Goal: Entertainment & Leisure: Browse casually

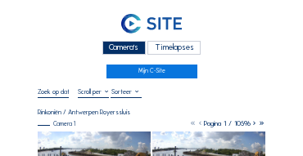
click at [133, 44] on div "Camera's" at bounding box center [123, 48] width 43 height 14
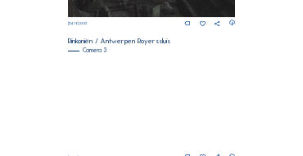
scroll to position [544, 0]
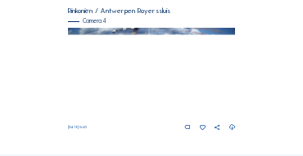
scroll to position [707, 0]
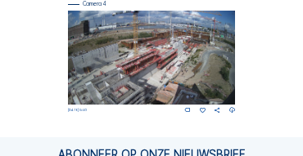
click at [198, 46] on img at bounding box center [152, 58] width 168 height 94
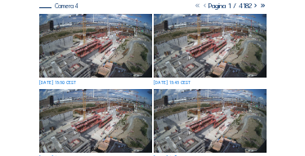
scroll to position [114, 0]
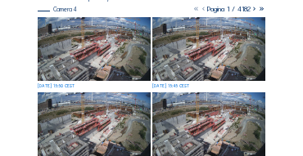
click at [139, 45] on img at bounding box center [94, 49] width 113 height 64
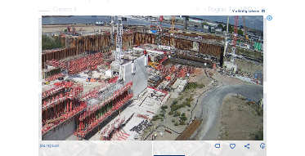
drag, startPoint x: 190, startPoint y: 74, endPoint x: 173, endPoint y: 74, distance: 16.4
click at [173, 74] on img at bounding box center [153, 78] width 222 height 125
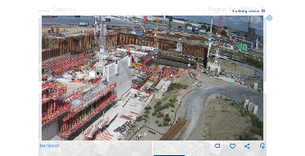
click at [28, 101] on div "Scroll om door de tijd te reizen | Druk op de 'Alt'-knop + scroll om te Zoomen …" at bounding box center [152, 78] width 305 height 156
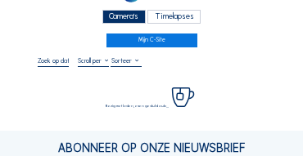
scroll to position [33, 0]
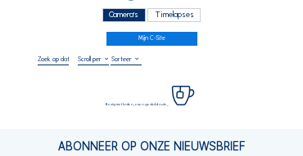
click at [109, 15] on div "Camera's" at bounding box center [123, 15] width 43 height 14
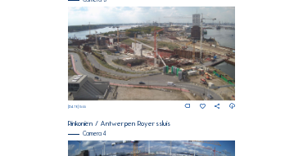
scroll to position [675, 0]
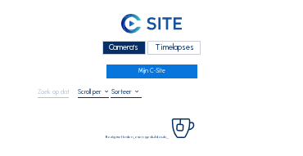
click at [119, 49] on div "Camera's" at bounding box center [123, 48] width 43 height 14
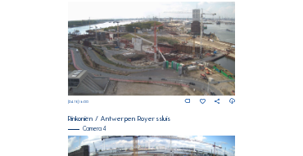
scroll to position [654, 0]
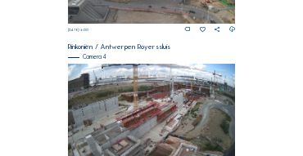
click at [172, 92] on img at bounding box center [152, 111] width 168 height 94
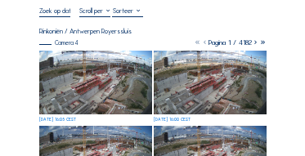
scroll to position [82, 0]
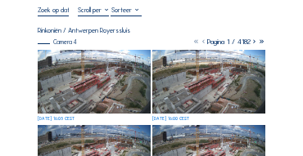
click at [91, 61] on img at bounding box center [94, 82] width 113 height 64
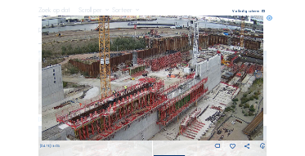
drag, startPoint x: 131, startPoint y: 72, endPoint x: 188, endPoint y: 65, distance: 57.7
click at [188, 65] on img at bounding box center [153, 78] width 222 height 125
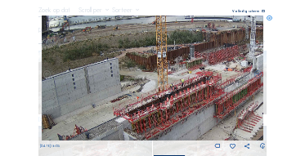
drag, startPoint x: 135, startPoint y: 89, endPoint x: 166, endPoint y: 68, distance: 37.7
click at [166, 68] on img at bounding box center [153, 78] width 222 height 125
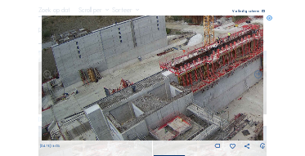
drag, startPoint x: 104, startPoint y: 91, endPoint x: 173, endPoint y: 65, distance: 73.5
click at [173, 65] on img at bounding box center [153, 78] width 222 height 125
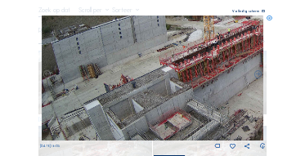
drag, startPoint x: 104, startPoint y: 83, endPoint x: 132, endPoint y: 73, distance: 29.8
click at [136, 59] on img at bounding box center [153, 78] width 222 height 125
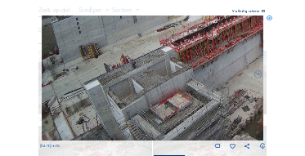
drag, startPoint x: 133, startPoint y: 70, endPoint x: 142, endPoint y: 51, distance: 20.8
click at [142, 51] on img at bounding box center [153, 78] width 222 height 125
drag, startPoint x: 173, startPoint y: 68, endPoint x: 97, endPoint y: 92, distance: 79.7
click at [93, 92] on img at bounding box center [153, 78] width 222 height 125
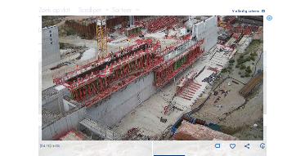
drag, startPoint x: 135, startPoint y: 83, endPoint x: 94, endPoint y: 111, distance: 49.4
click at [88, 113] on img at bounding box center [153, 78] width 222 height 125
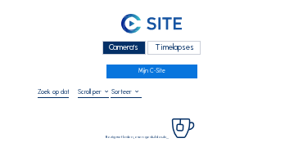
click at [122, 47] on div "Camera's" at bounding box center [123, 48] width 43 height 14
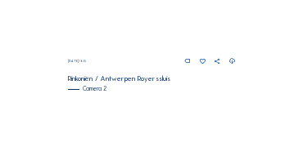
scroll to position [262, 0]
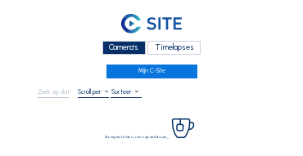
click at [119, 49] on div "Camera's" at bounding box center [123, 48] width 43 height 14
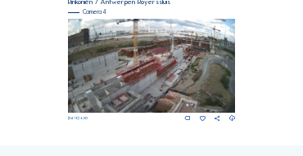
scroll to position [703, 0]
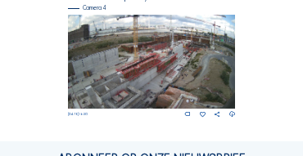
click at [181, 75] on img at bounding box center [152, 62] width 168 height 94
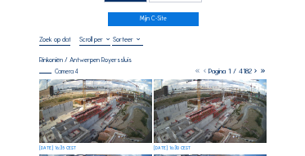
scroll to position [65, 0]
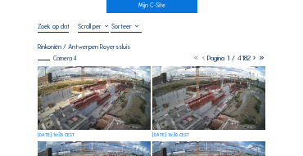
click at [96, 74] on img at bounding box center [94, 98] width 113 height 64
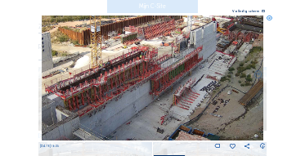
drag, startPoint x: 148, startPoint y: 82, endPoint x: 163, endPoint y: 83, distance: 14.8
click at [163, 83] on img at bounding box center [153, 78] width 222 height 125
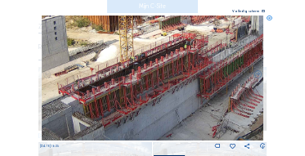
drag, startPoint x: 137, startPoint y: 77, endPoint x: 152, endPoint y: 77, distance: 14.7
click at [152, 77] on img at bounding box center [153, 78] width 222 height 125
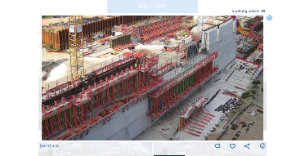
drag, startPoint x: 182, startPoint y: 74, endPoint x: 131, endPoint y: 92, distance: 53.8
click at [132, 92] on img at bounding box center [153, 78] width 222 height 125
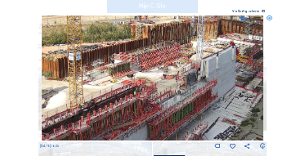
drag, startPoint x: 128, startPoint y: 58, endPoint x: 127, endPoint y: 87, distance: 28.6
click at [127, 87] on img at bounding box center [153, 78] width 222 height 125
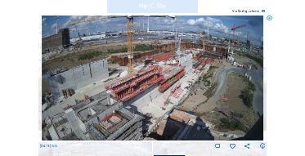
drag, startPoint x: 167, startPoint y: 78, endPoint x: 115, endPoint y: 82, distance: 51.7
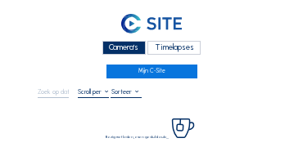
click at [131, 47] on div "Camera's" at bounding box center [123, 48] width 43 height 14
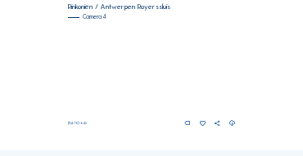
scroll to position [691, 0]
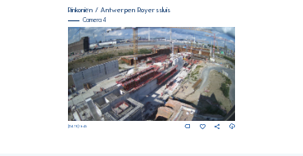
click at [166, 67] on img at bounding box center [152, 74] width 168 height 94
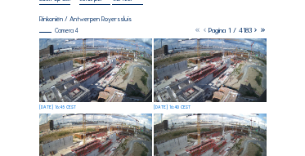
scroll to position [98, 0]
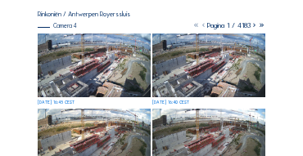
click at [94, 49] on img at bounding box center [94, 66] width 113 height 64
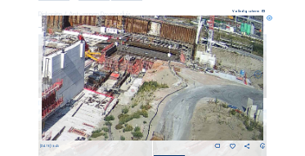
drag, startPoint x: 213, startPoint y: 65, endPoint x: 146, endPoint y: 66, distance: 67.1
click at [146, 68] on img at bounding box center [153, 78] width 222 height 125
